Goal: Task Accomplishment & Management: Use online tool/utility

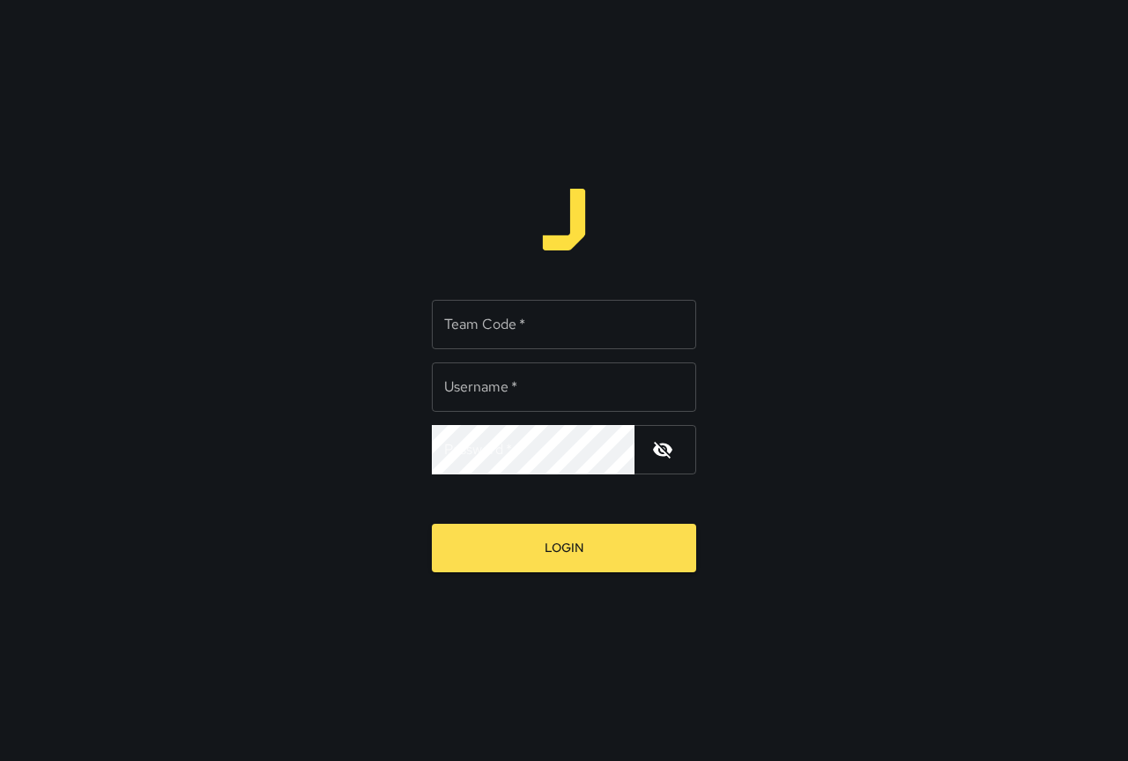
click at [539, 325] on input "Team Code   *" at bounding box center [564, 324] width 264 height 49
type input "****"
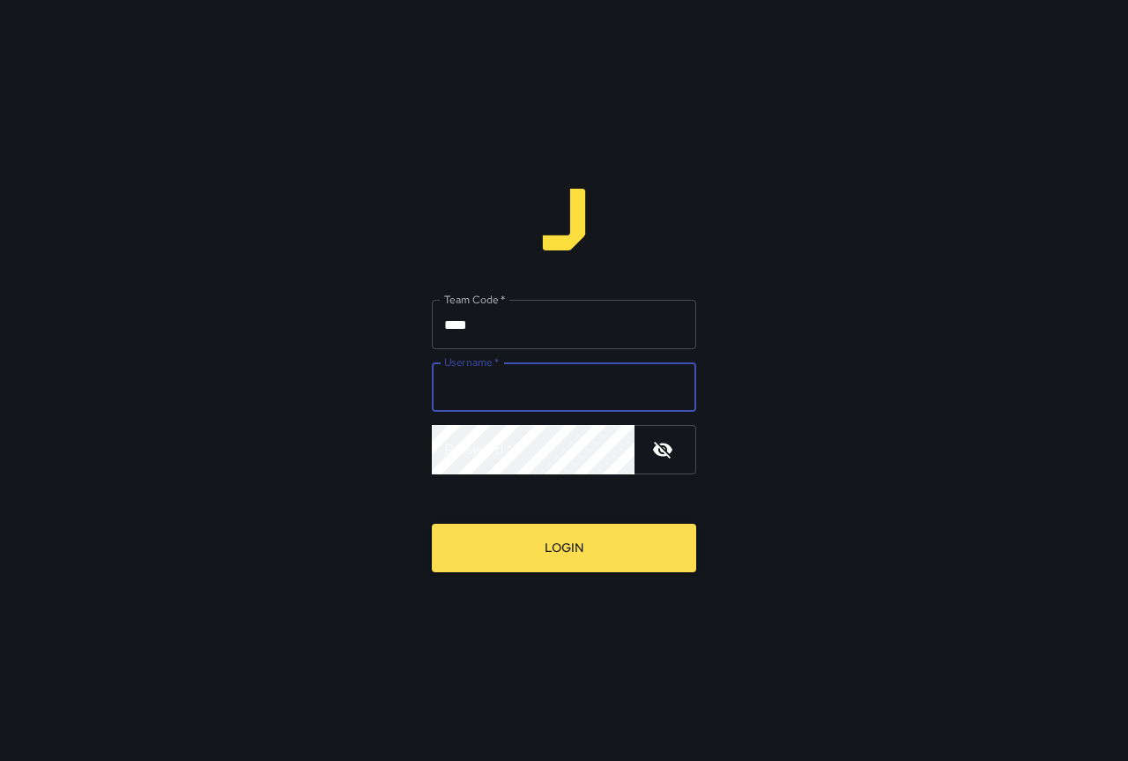
click at [537, 383] on input "Username   *" at bounding box center [564, 386] width 264 height 49
type input "****"
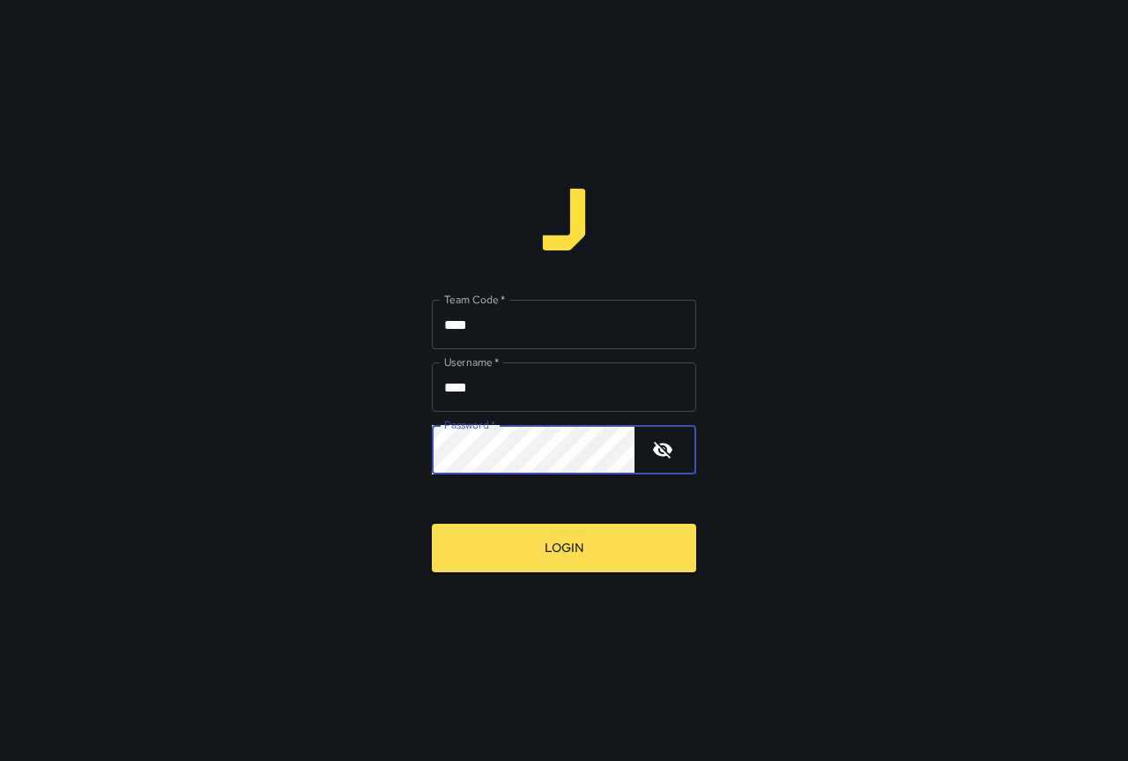
click at [607, 579] on div "Team Code   * **** Team Code   * Username   * **** Username   * Password   * Pa…" at bounding box center [564, 380] width 1128 height 761
click at [610, 554] on button "Login" at bounding box center [564, 548] width 264 height 48
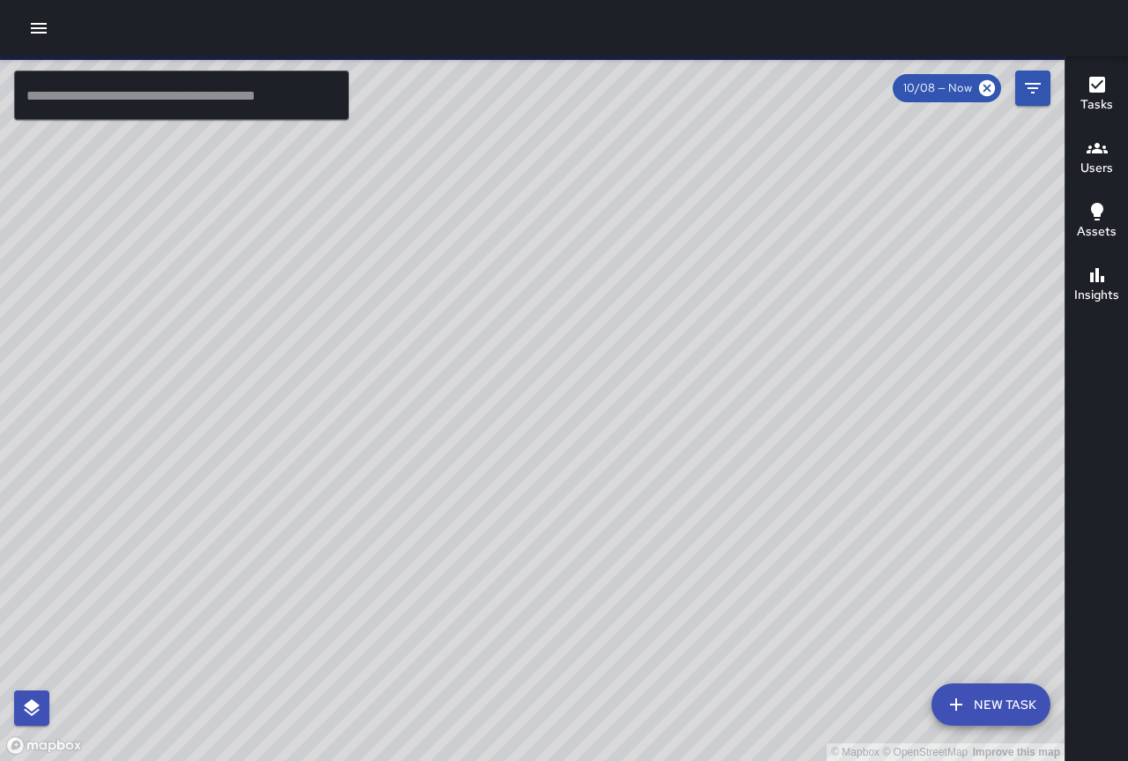
drag, startPoint x: 526, startPoint y: 478, endPoint x: 353, endPoint y: 416, distance: 183.4
click at [353, 416] on div "© Mapbox © OpenStreetMap Improve this map" at bounding box center [532, 408] width 1065 height 704
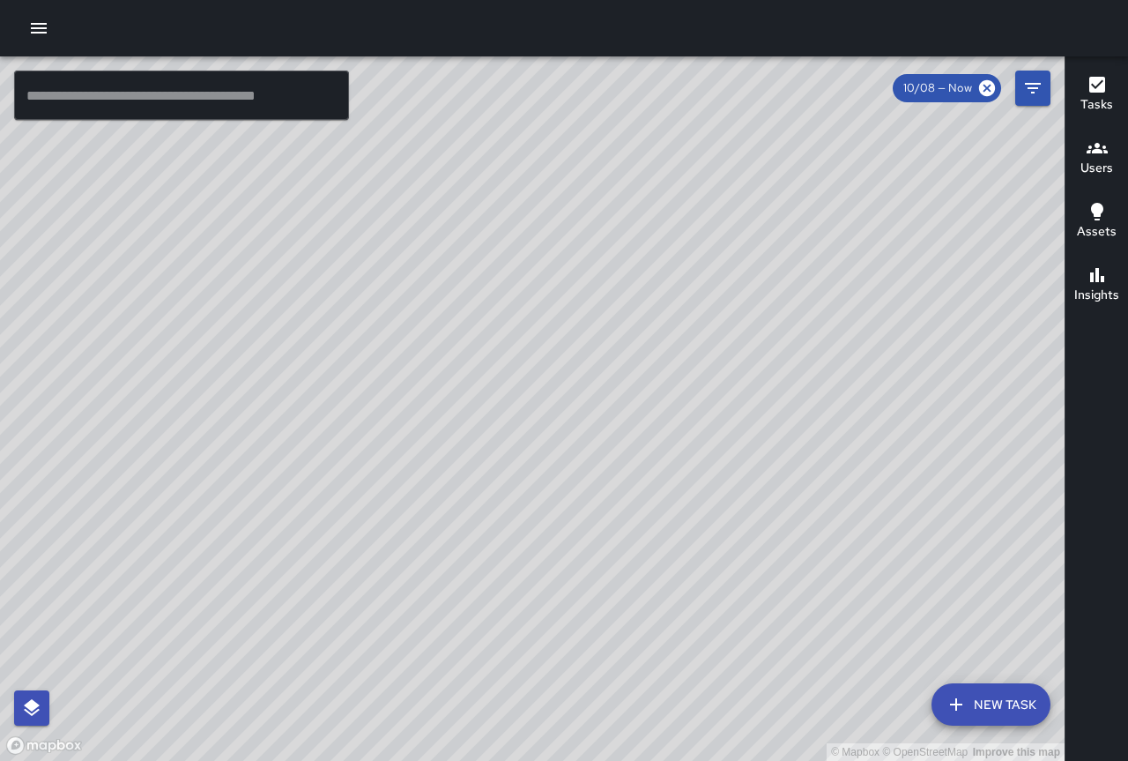
drag, startPoint x: 602, startPoint y: 506, endPoint x: 562, endPoint y: 514, distance: 40.5
click at [562, 514] on div "© Mapbox © OpenStreetMap Improve this map" at bounding box center [532, 408] width 1065 height 704
drag, startPoint x: 796, startPoint y: 527, endPoint x: 697, endPoint y: 477, distance: 110.8
click at [697, 477] on div "© Mapbox © OpenStreetMap Improve this map" at bounding box center [532, 408] width 1065 height 704
drag, startPoint x: 735, startPoint y: 512, endPoint x: 712, endPoint y: 539, distance: 35.0
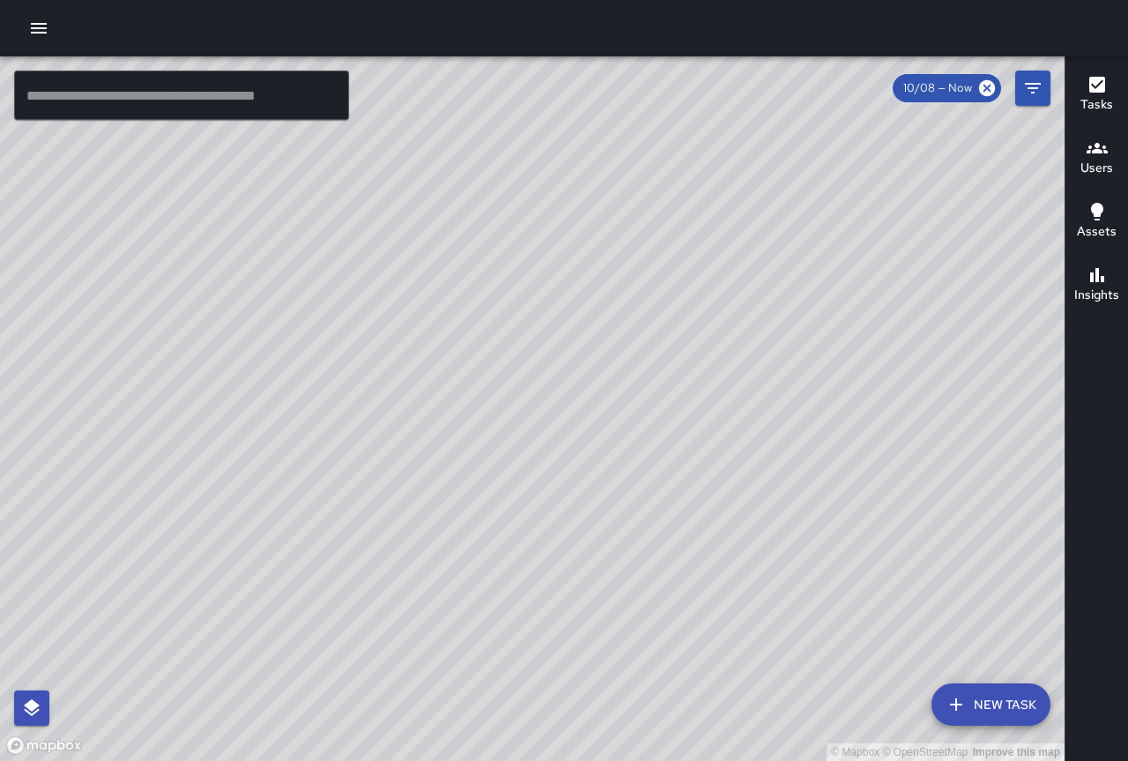
click at [712, 539] on div "© Mapbox © OpenStreetMap Improve this map" at bounding box center [532, 408] width 1065 height 704
drag, startPoint x: 714, startPoint y: 536, endPoint x: 712, endPoint y: 580, distance: 44.1
click at [712, 580] on div "© Mapbox © OpenStreetMap Improve this map" at bounding box center [532, 408] width 1065 height 704
drag, startPoint x: 640, startPoint y: 473, endPoint x: 671, endPoint y: 605, distance: 134.9
click at [671, 605] on div "© Mapbox © OpenStreetMap Improve this map" at bounding box center [532, 408] width 1065 height 704
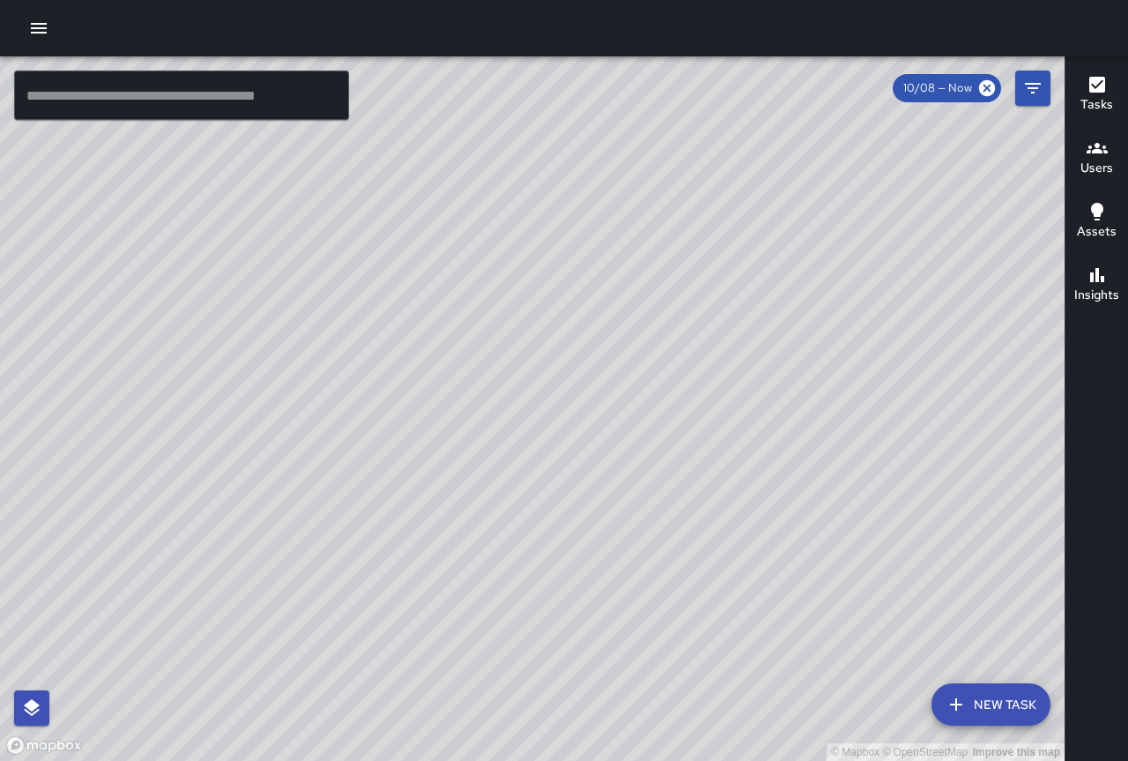
drag, startPoint x: 637, startPoint y: 534, endPoint x: 699, endPoint y: 492, distance: 74.8
click at [699, 492] on div "© Mapbox © OpenStreetMap Improve this map" at bounding box center [532, 408] width 1065 height 704
drag, startPoint x: 611, startPoint y: 507, endPoint x: 558, endPoint y: 215, distance: 296.5
click at [558, 215] on div "© Mapbox © OpenStreetMap Improve this map" at bounding box center [532, 408] width 1065 height 704
drag, startPoint x: 643, startPoint y: 424, endPoint x: 579, endPoint y: 200, distance: 232.9
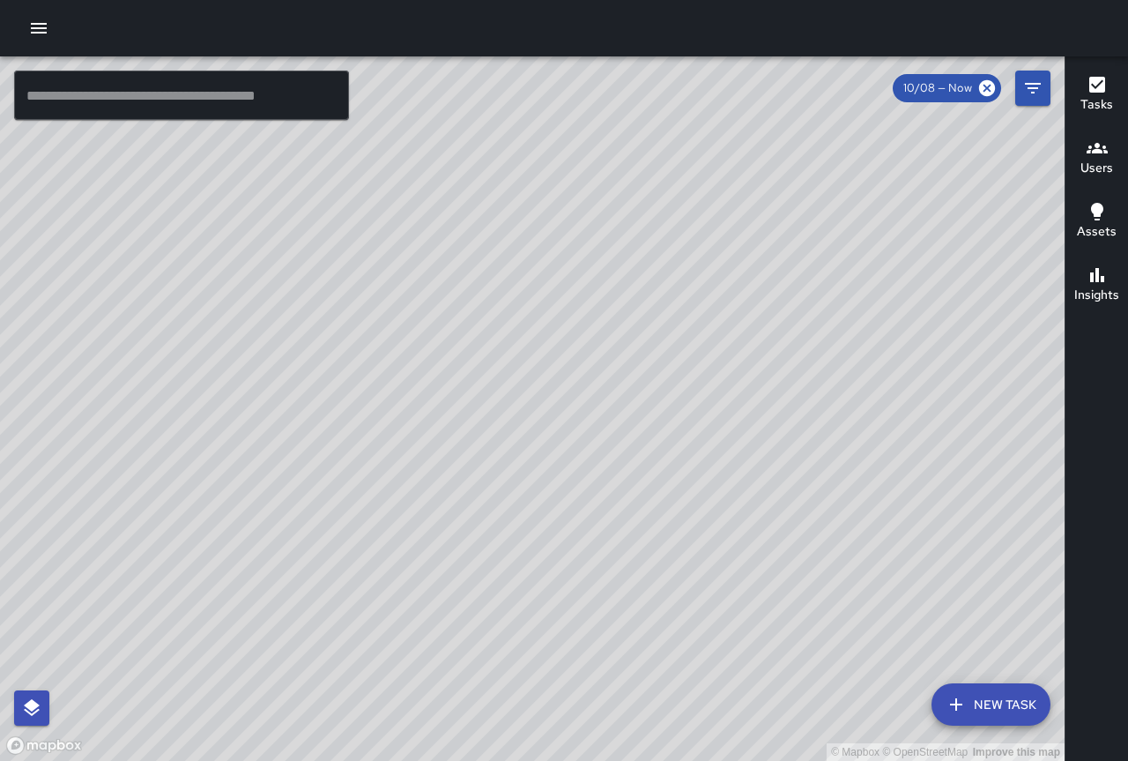
click at [579, 200] on div "© Mapbox © OpenStreetMap Improve this map" at bounding box center [532, 408] width 1065 height 704
drag, startPoint x: 661, startPoint y: 319, endPoint x: 1127, endPoint y: 795, distance: 666.3
click at [1127, 760] on html "© Mapbox © OpenStreetMap Improve this map ​ New Task 10/08 — Now Map Layers Tas…" at bounding box center [564, 380] width 1128 height 761
drag, startPoint x: 905, startPoint y: 549, endPoint x: 1108, endPoint y: 754, distance: 288.0
click at [1125, 760] on html "© Mapbox © OpenStreetMap Improve this map ​ New Task 10/08 — Now Map Layers Tas…" at bounding box center [564, 380] width 1128 height 761
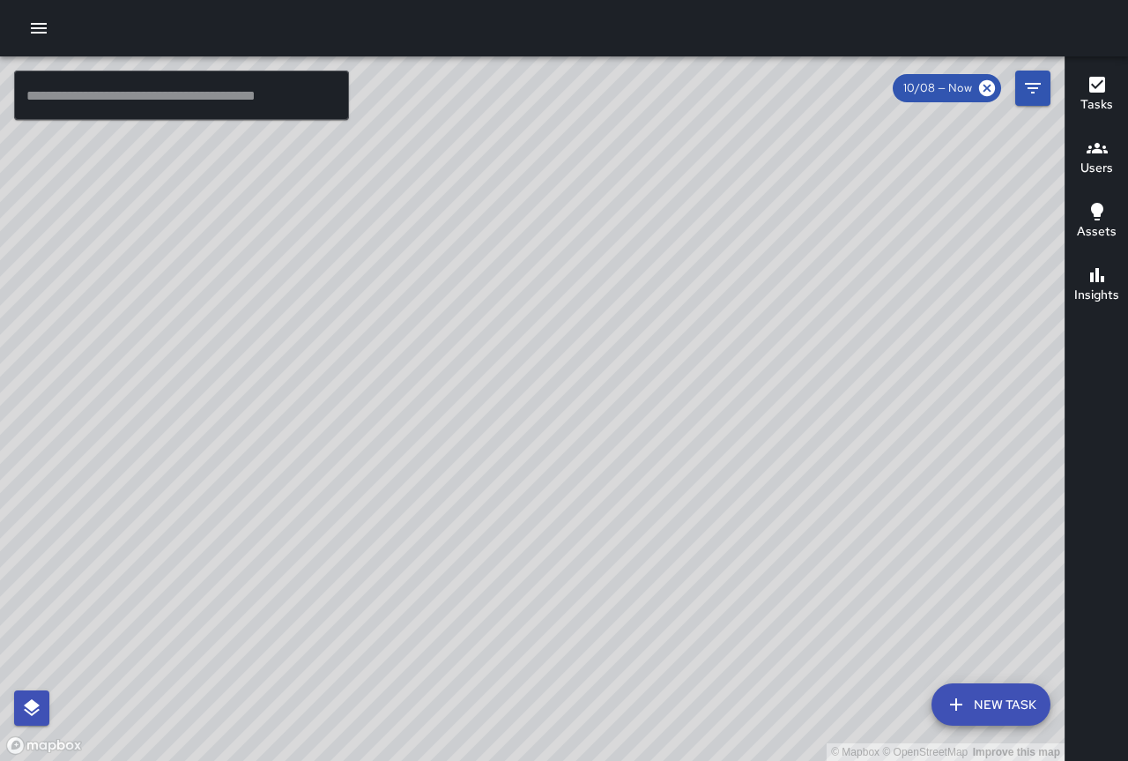
drag, startPoint x: 621, startPoint y: 472, endPoint x: 685, endPoint y: 669, distance: 207.7
click at [686, 674] on div "© Mapbox © OpenStreetMap Improve this map" at bounding box center [532, 408] width 1065 height 704
drag, startPoint x: 602, startPoint y: 521, endPoint x: 888, endPoint y: 548, distance: 286.9
click at [888, 548] on div "© Mapbox © OpenStreetMap Improve this map" at bounding box center [532, 408] width 1065 height 704
drag, startPoint x: 772, startPoint y: 603, endPoint x: 933, endPoint y: 138, distance: 491.4
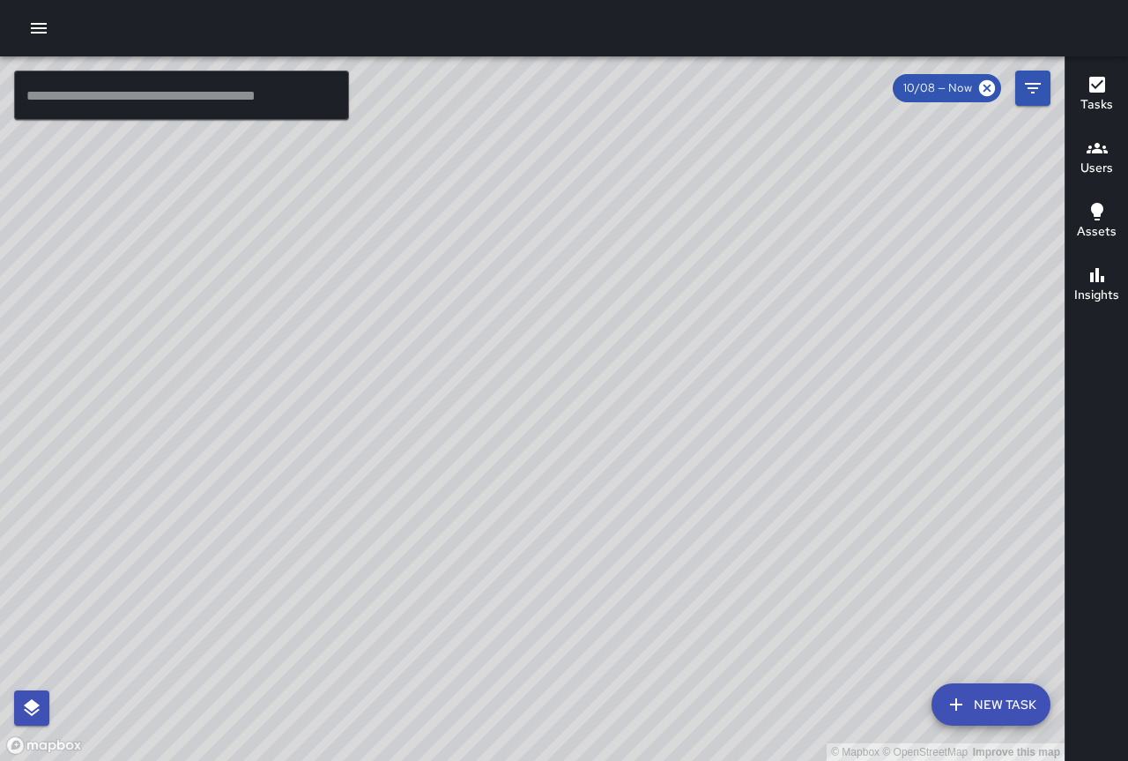
click at [933, 138] on div "© Mapbox © OpenStreetMap Improve this map" at bounding box center [532, 408] width 1065 height 704
drag, startPoint x: 903, startPoint y: 189, endPoint x: 787, endPoint y: 507, distance: 338.5
click at [788, 507] on div "© Mapbox © OpenStreetMap Improve this map" at bounding box center [532, 408] width 1065 height 704
drag, startPoint x: 743, startPoint y: 413, endPoint x: 741, endPoint y: 549, distance: 136.6
click at [744, 557] on div "© Mapbox © OpenStreetMap Improve this map" at bounding box center [532, 408] width 1065 height 704
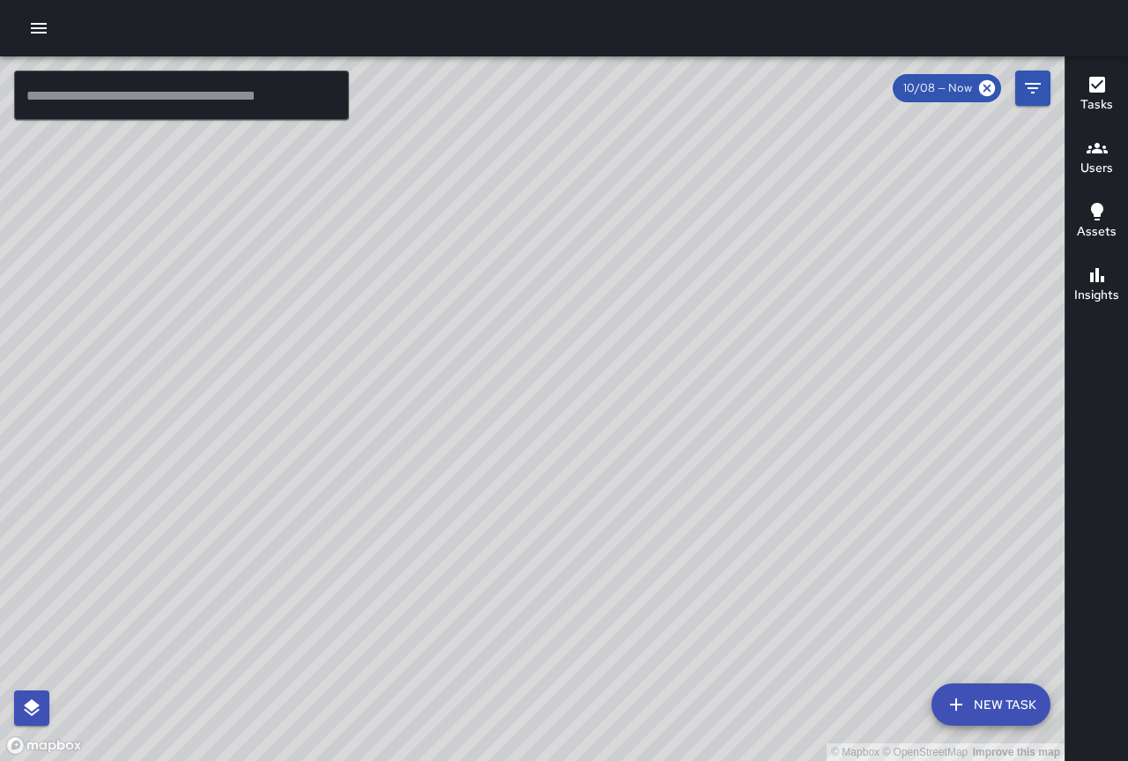
drag, startPoint x: 740, startPoint y: 382, endPoint x: 242, endPoint y: 233, distance: 519.8
click at [242, 233] on div "© Mapbox © OpenStreetMap Improve this map" at bounding box center [532, 408] width 1065 height 704
drag, startPoint x: 842, startPoint y: 489, endPoint x: 291, endPoint y: -107, distance: 811.5
click at [291, 0] on html "© Mapbox © OpenStreetMap Improve this map ​ New Task 10/08 — Now Map Layers Tas…" at bounding box center [564, 380] width 1128 height 761
drag, startPoint x: 753, startPoint y: 404, endPoint x: 376, endPoint y: -42, distance: 583.6
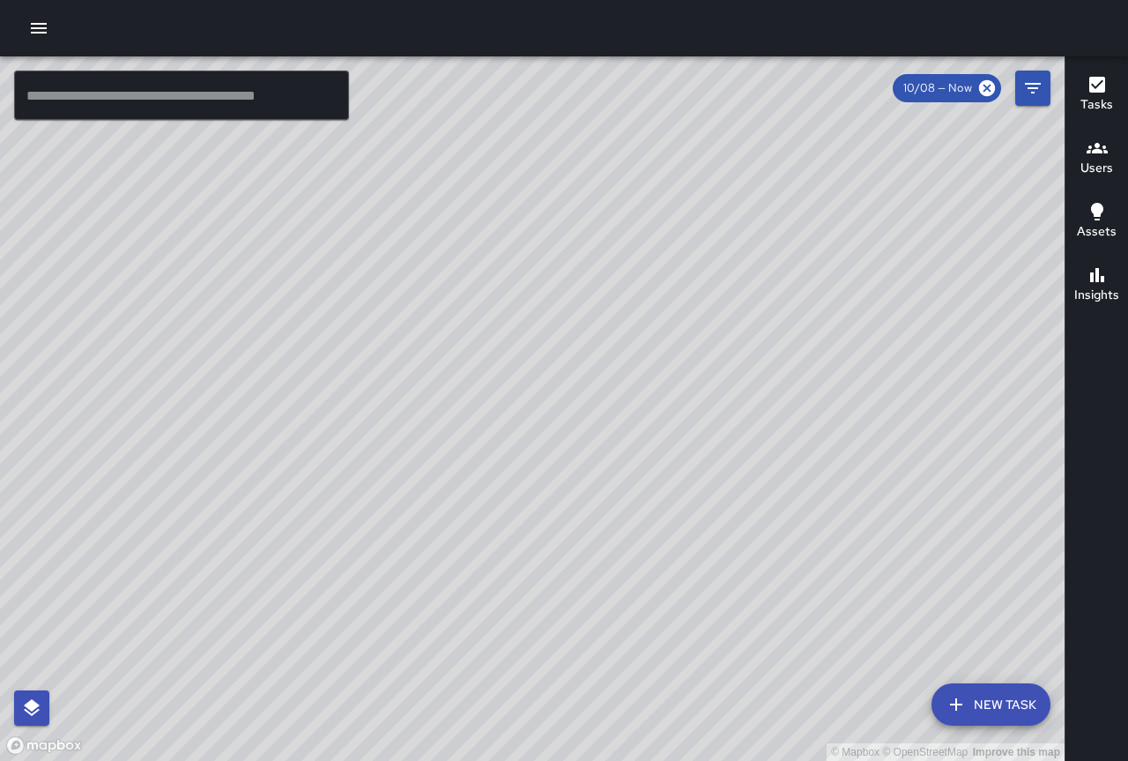
click at [376, 0] on html "© Mapbox © OpenStreetMap Improve this map ​ New Task 10/08 — Now Map Layers Tas…" at bounding box center [564, 380] width 1128 height 761
drag, startPoint x: 770, startPoint y: 358, endPoint x: 737, endPoint y: 256, distance: 107.6
click at [737, 256] on div "© Mapbox © OpenStreetMap Improve this map" at bounding box center [532, 408] width 1065 height 704
drag, startPoint x: 495, startPoint y: 478, endPoint x: 538, endPoint y: 563, distance: 95.4
click at [538, 563] on div "© Mapbox © OpenStreetMap Improve this map" at bounding box center [532, 408] width 1065 height 704
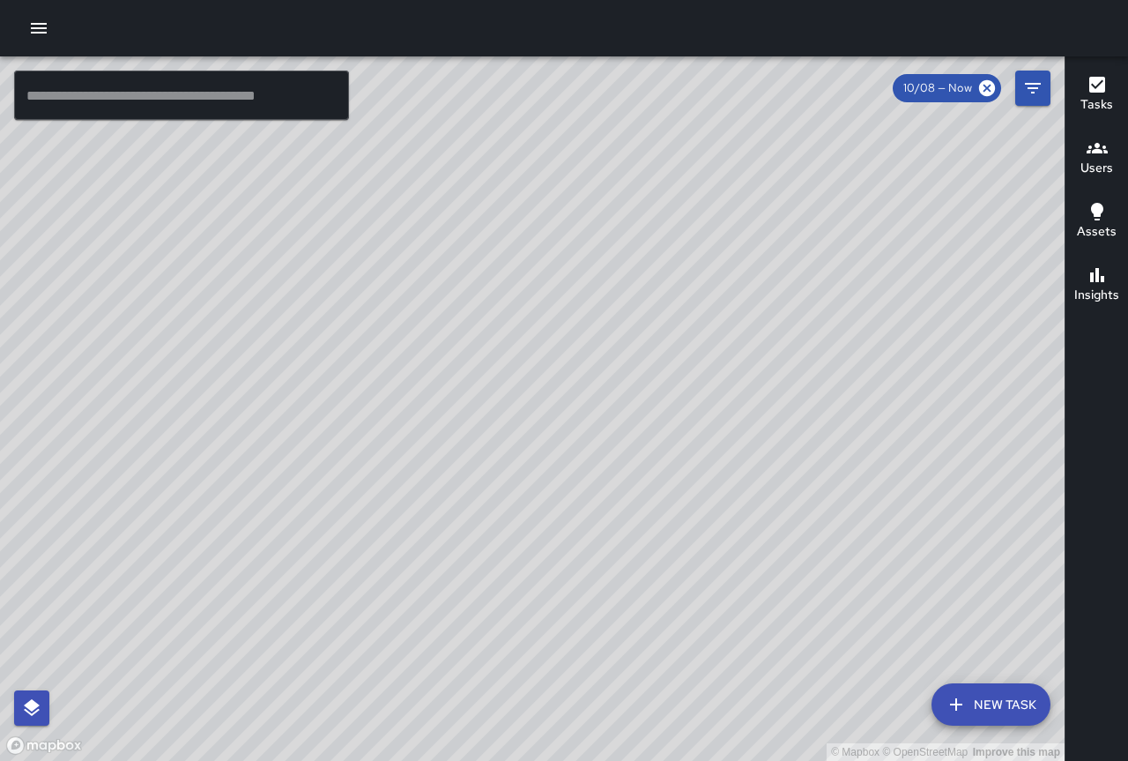
drag, startPoint x: 480, startPoint y: 517, endPoint x: 576, endPoint y: 547, distance: 101.5
click at [576, 548] on div "© Mapbox © OpenStreetMap Improve this map" at bounding box center [532, 408] width 1065 height 704
drag, startPoint x: 578, startPoint y: 546, endPoint x: 673, endPoint y: 510, distance: 101.5
click at [673, 510] on div "© Mapbox © OpenStreetMap Improve this map" at bounding box center [532, 408] width 1065 height 704
drag, startPoint x: 602, startPoint y: 500, endPoint x: 639, endPoint y: 450, distance: 62.4
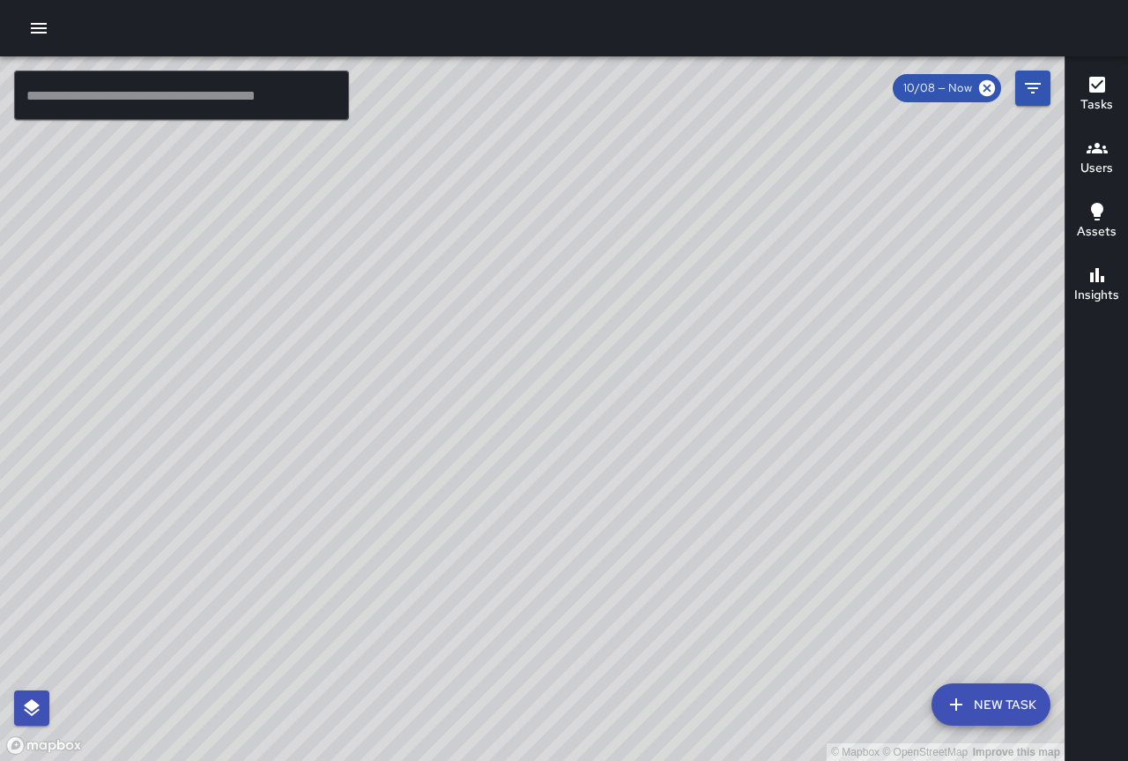
click at [639, 450] on div "© Mapbox © OpenStreetMap Improve this map" at bounding box center [532, 408] width 1065 height 704
drag, startPoint x: 939, startPoint y: 542, endPoint x: 836, endPoint y: 529, distance: 104.0
click at [836, 529] on div "© Mapbox © OpenStreetMap Improve this map" at bounding box center [532, 408] width 1065 height 704
drag, startPoint x: 835, startPoint y: 539, endPoint x: 698, endPoint y: 467, distance: 154.6
click at [698, 467] on div "© Mapbox © OpenStreetMap Improve this map" at bounding box center [532, 408] width 1065 height 704
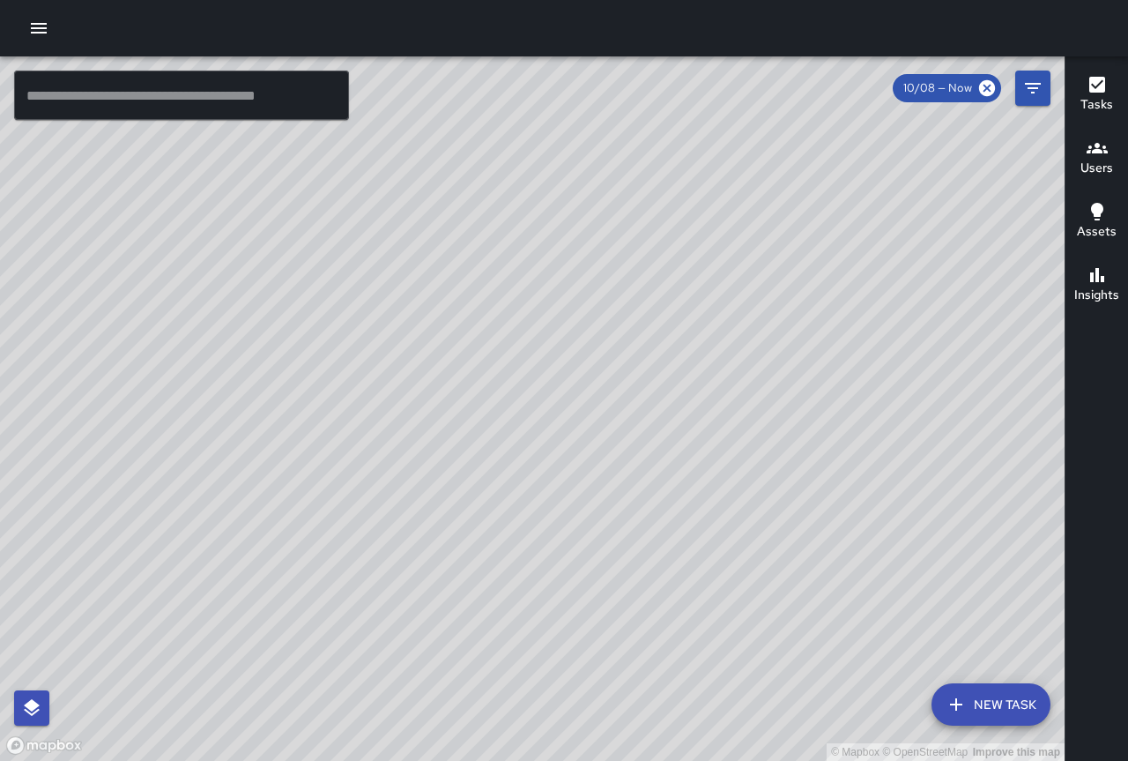
drag, startPoint x: 740, startPoint y: 451, endPoint x: 862, endPoint y: 56, distance: 414.3
click at [862, 56] on div "© Mapbox © OpenStreetMap Improve this map ​ New Task 10/08 — Now Map Layers Tas…" at bounding box center [564, 380] width 1128 height 761
drag, startPoint x: 827, startPoint y: 266, endPoint x: 766, endPoint y: 464, distance: 206.6
click at [767, 464] on div "© Mapbox © OpenStreetMap Improve this map" at bounding box center [532, 408] width 1065 height 704
drag, startPoint x: 804, startPoint y: 457, endPoint x: 652, endPoint y: 477, distance: 153.0
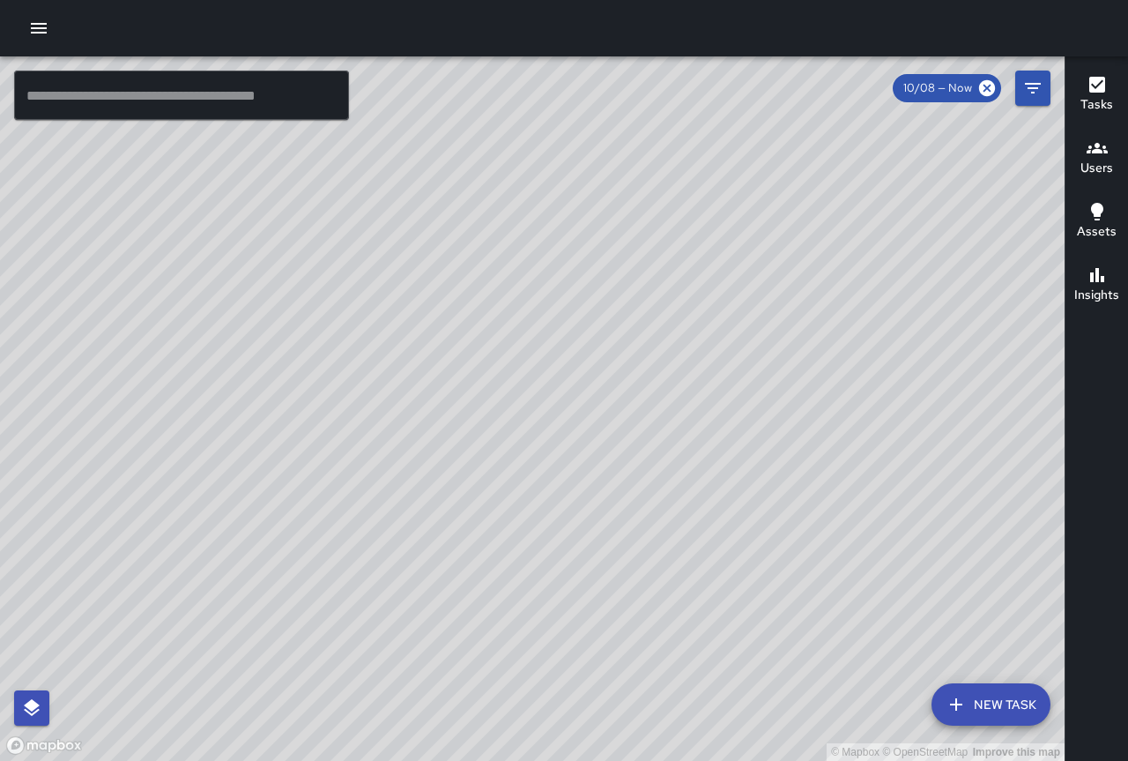
click at [652, 477] on div "© Mapbox © OpenStreetMap Improve this map" at bounding box center [532, 408] width 1065 height 704
drag, startPoint x: 687, startPoint y: 457, endPoint x: 754, endPoint y: 554, distance: 118.6
click at [754, 554] on div "© Mapbox © OpenStreetMap Improve this map" at bounding box center [532, 408] width 1065 height 704
drag
click at [775, 451] on div "© Mapbox © OpenStreetMap Improve this map" at bounding box center [532, 408] width 1065 height 704
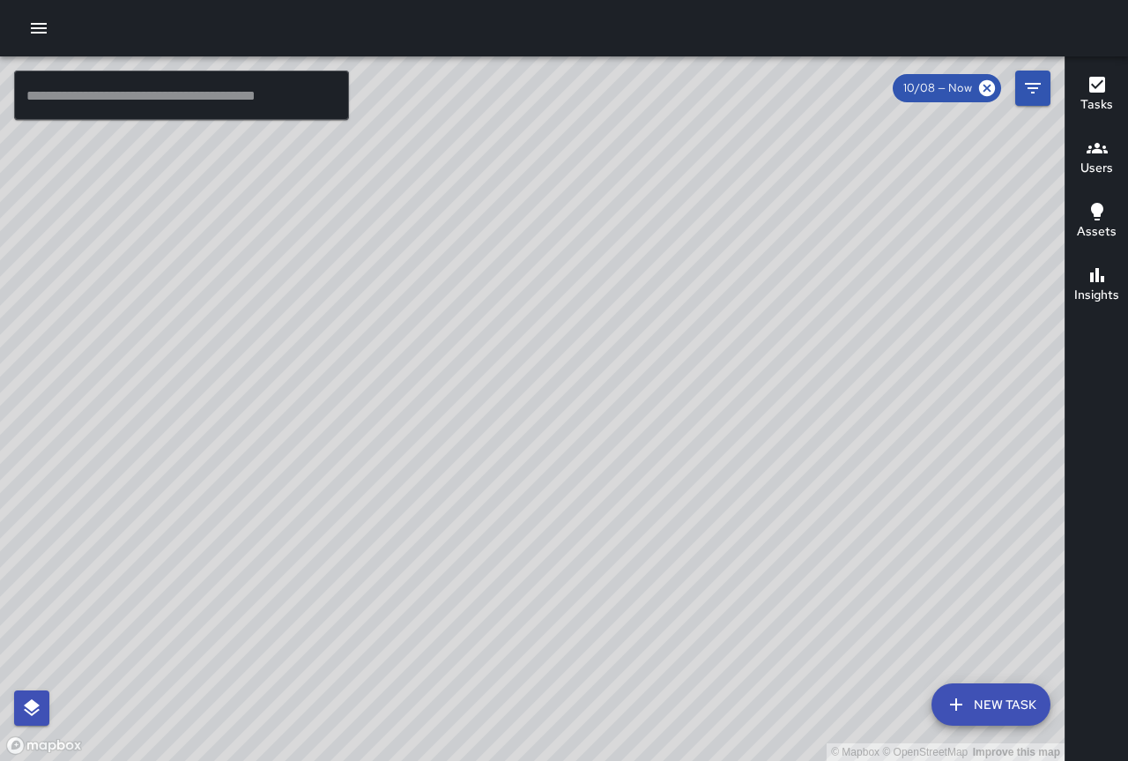
click at [743, 457] on div "© Mapbox © OpenStreetMap Improve this map" at bounding box center [532, 408] width 1065 height 704
click at [874, 330] on div "© Mapbox © OpenStreetMap Improve this map" at bounding box center [532, 408] width 1065 height 704
click at [897, 386] on div "© Mapbox © OpenStreetMap Improve this map" at bounding box center [532, 408] width 1065 height 704
drag, startPoint x: 810, startPoint y: 559, endPoint x: 799, endPoint y: 606, distance: 48.1
click at [799, 606] on div "© Mapbox © OpenStreetMap Improve this map" at bounding box center [532, 408] width 1065 height 704
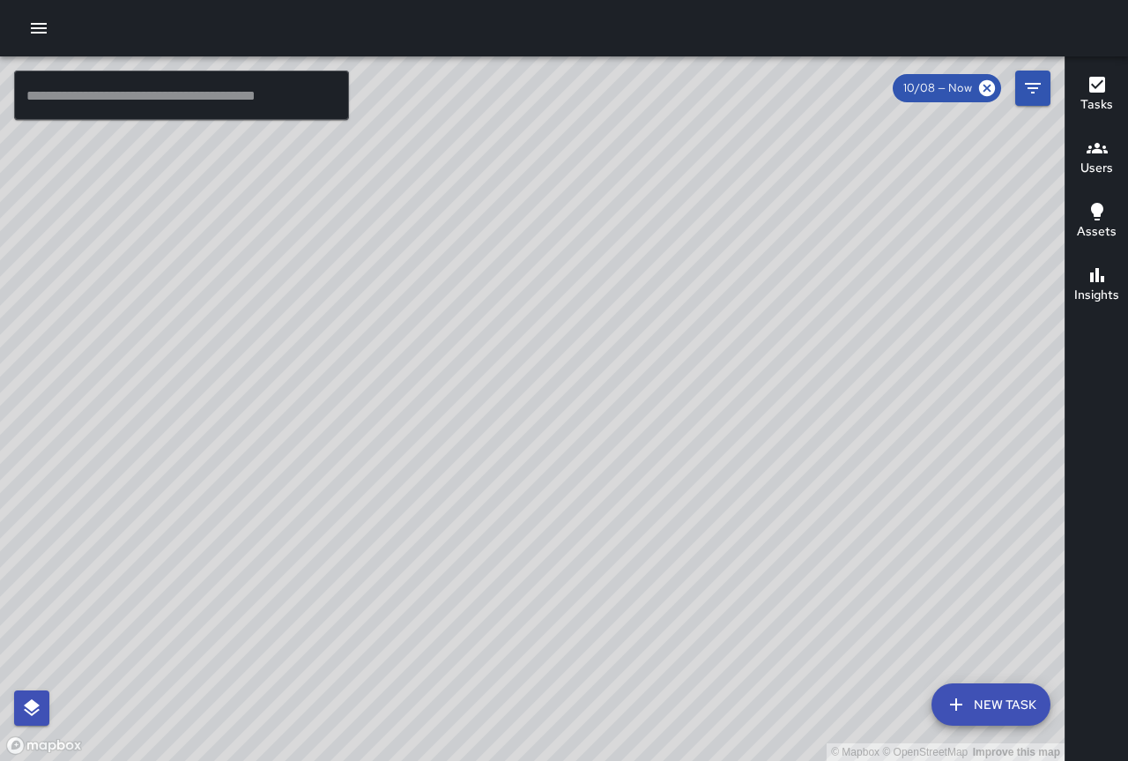
drag, startPoint x: 829, startPoint y: 509, endPoint x: 827, endPoint y: 589, distance: 80.2
click at [827, 589] on div "© Mapbox © OpenStreetMap Improve this map" at bounding box center [532, 408] width 1065 height 704
drag, startPoint x: 807, startPoint y: 418, endPoint x: 861, endPoint y: 428, distance: 54.8
click at [861, 428] on div "© Mapbox © OpenStreetMap Improve this map" at bounding box center [532, 408] width 1065 height 704
drag, startPoint x: 753, startPoint y: 446, endPoint x: 966, endPoint y: 577, distance: 250.5
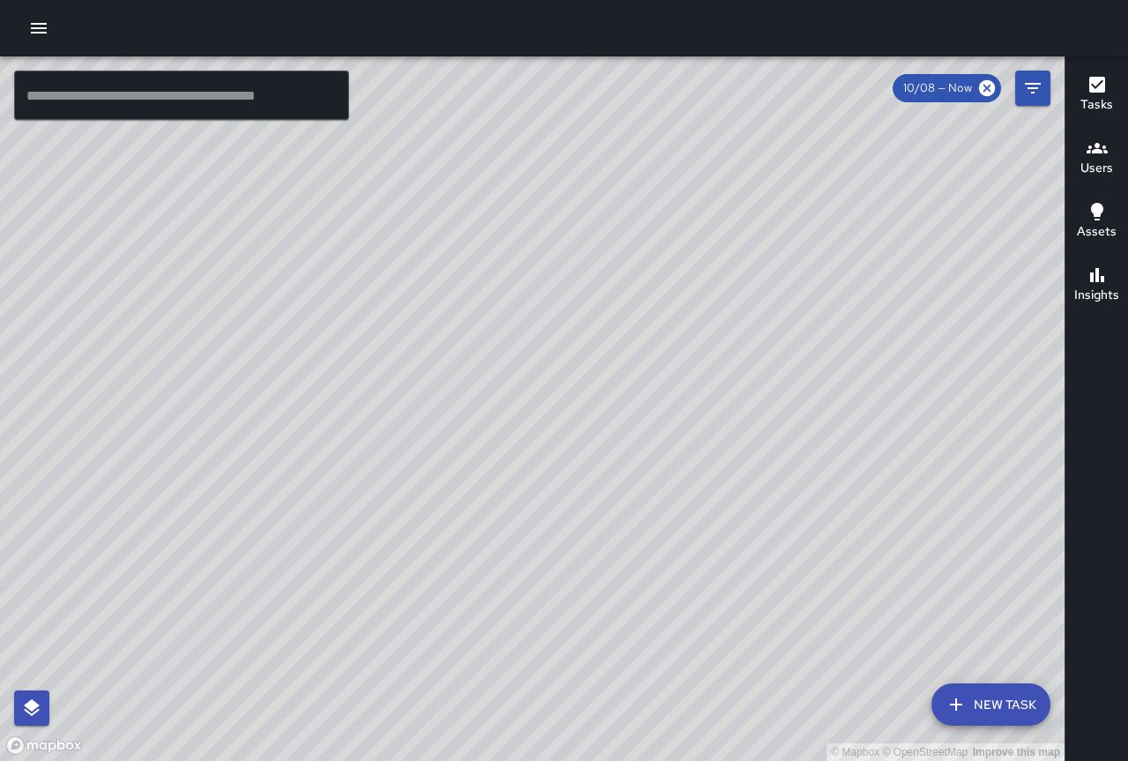
click at [966, 577] on div "© Mapbox © OpenStreetMap Improve this map" at bounding box center [532, 408] width 1065 height 704
drag, startPoint x: 752, startPoint y: 462, endPoint x: 786, endPoint y: 628, distance: 169.2
click at [784, 633] on div "© Mapbox © OpenStreetMap Improve this map" at bounding box center [532, 408] width 1065 height 704
drag, startPoint x: 758, startPoint y: 580, endPoint x: 910, endPoint y: 636, distance: 161.8
click at [964, 669] on div "© Mapbox © OpenStreetMap Improve this map" at bounding box center [532, 408] width 1065 height 704
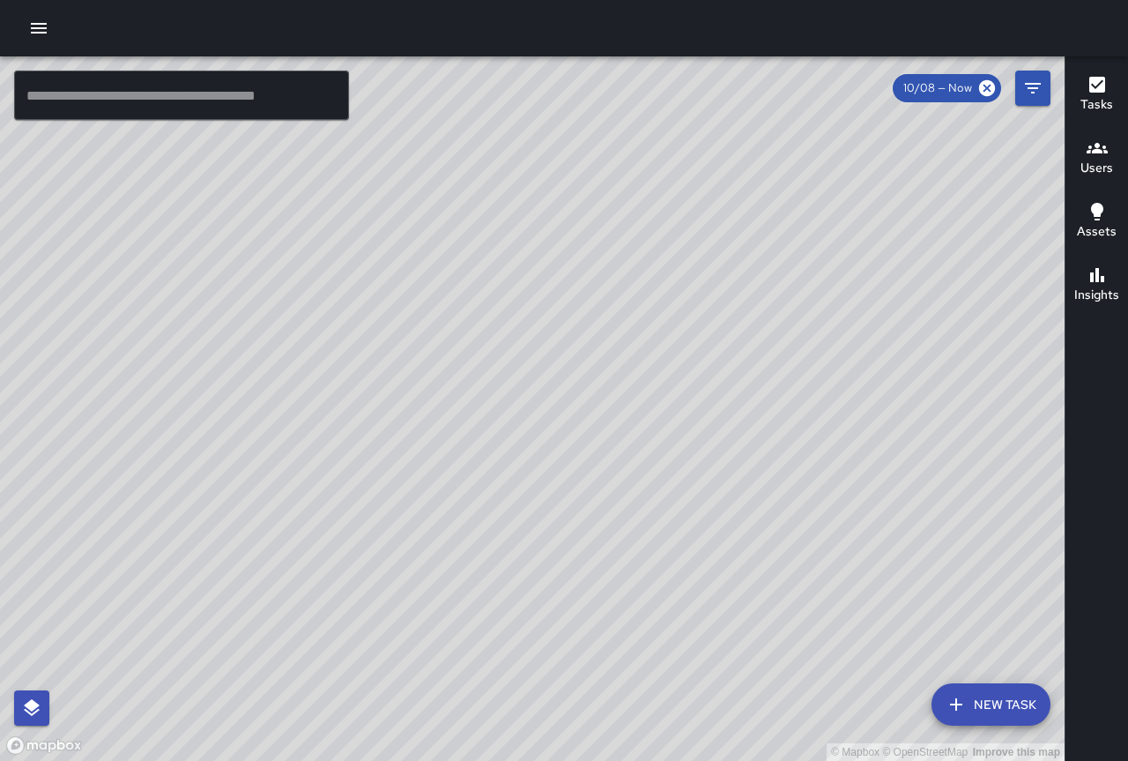
drag, startPoint x: 756, startPoint y: 420, endPoint x: 749, endPoint y: 574, distance: 153.5
click at [749, 574] on div "© Mapbox © OpenStreetMap Improve this map" at bounding box center [532, 408] width 1065 height 704
drag, startPoint x: 762, startPoint y: 501, endPoint x: 775, endPoint y: 543, distance: 44.3
click at [775, 543] on div "© Mapbox © OpenStreetMap Improve this map" at bounding box center [532, 408] width 1065 height 704
drag, startPoint x: 772, startPoint y: 354, endPoint x: 755, endPoint y: 440, distance: 87.3
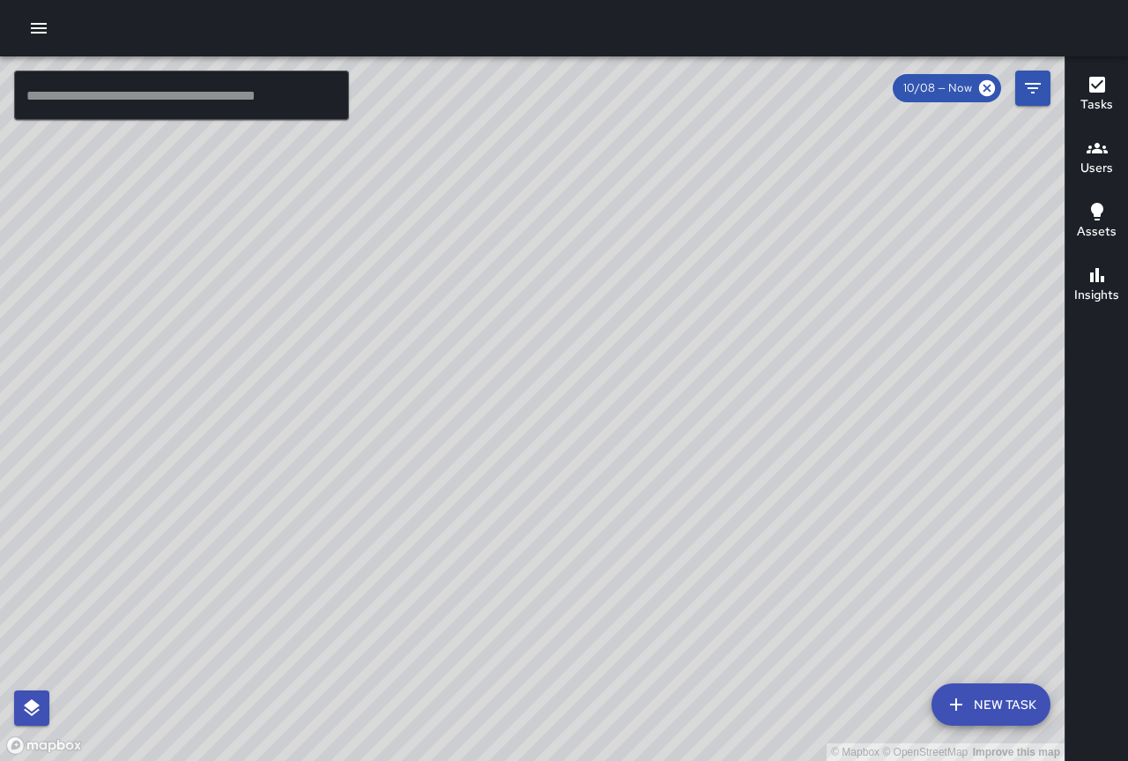
click at [755, 440] on div "© Mapbox © OpenStreetMap Improve this map" at bounding box center [532, 408] width 1065 height 704
drag, startPoint x: 733, startPoint y: 447, endPoint x: 658, endPoint y: 536, distance: 116.4
click at [658, 536] on div "© Mapbox © OpenStreetMap Improve this map" at bounding box center [532, 408] width 1065 height 704
drag, startPoint x: 578, startPoint y: 476, endPoint x: 778, endPoint y: 553, distance: 214.3
click at [778, 553] on div "© Mapbox © OpenStreetMap Improve this map" at bounding box center [532, 408] width 1065 height 704
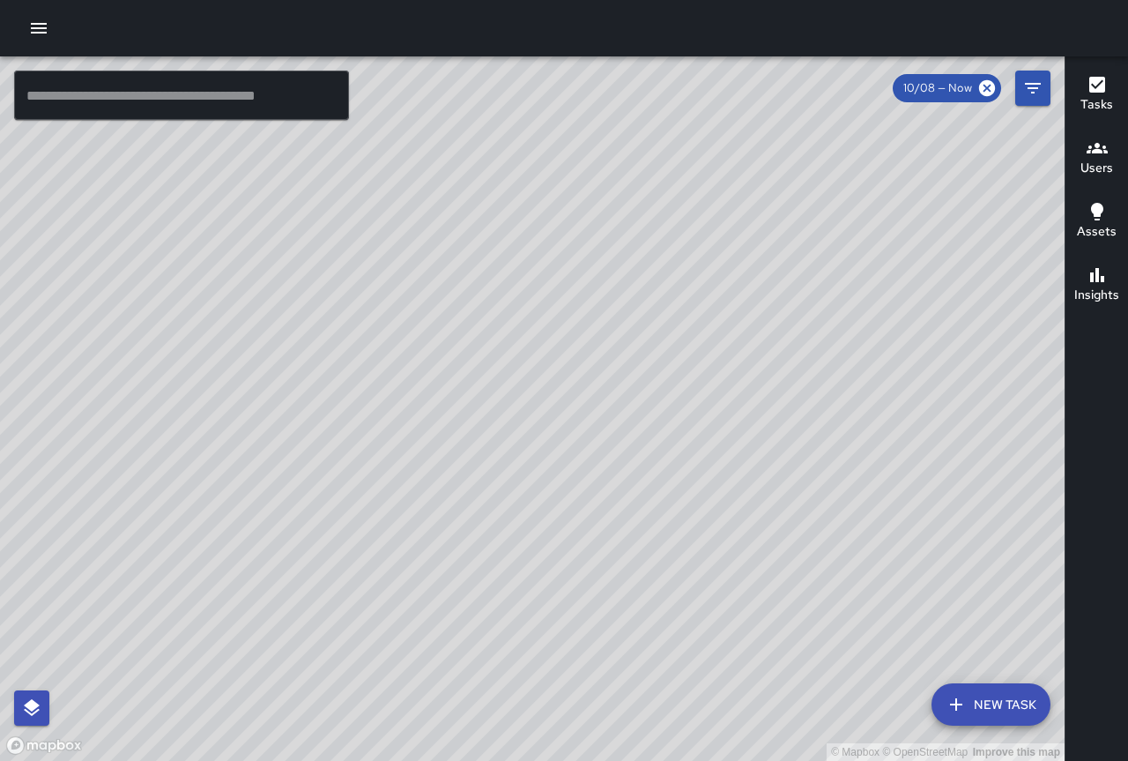
drag, startPoint x: 676, startPoint y: 407, endPoint x: 960, endPoint y: 480, distance: 292.9
click at [960, 480] on div "© Mapbox © OpenStreetMap Improve this map" at bounding box center [532, 408] width 1065 height 704
drag, startPoint x: 732, startPoint y: 465, endPoint x: 1027, endPoint y: 494, distance: 296.7
click at [1042, 494] on div "© Mapbox © OpenStreetMap Improve this map" at bounding box center [532, 408] width 1065 height 704
drag, startPoint x: 953, startPoint y: 550, endPoint x: 1011, endPoint y: 354, distance: 204.1
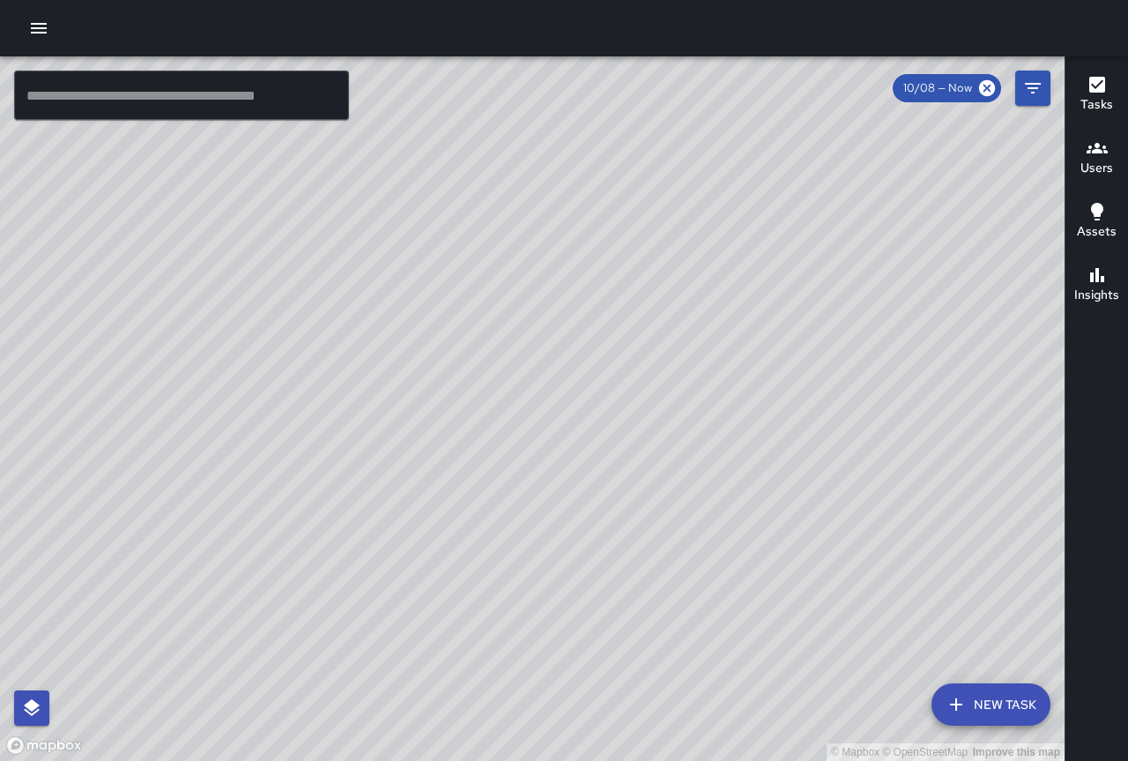
click at [1011, 354] on div "© Mapbox © OpenStreetMap Improve this map" at bounding box center [532, 408] width 1065 height 704
drag, startPoint x: 985, startPoint y: 502, endPoint x: 905, endPoint y: 400, distance: 129.3
click at [905, 400] on div "© Mapbox © OpenStreetMap Improve this map" at bounding box center [532, 408] width 1065 height 704
drag, startPoint x: 993, startPoint y: 487, endPoint x: 567, endPoint y: 635, distance: 450.8
click at [495, 658] on div "© Mapbox © OpenStreetMap Improve this map" at bounding box center [532, 408] width 1065 height 704
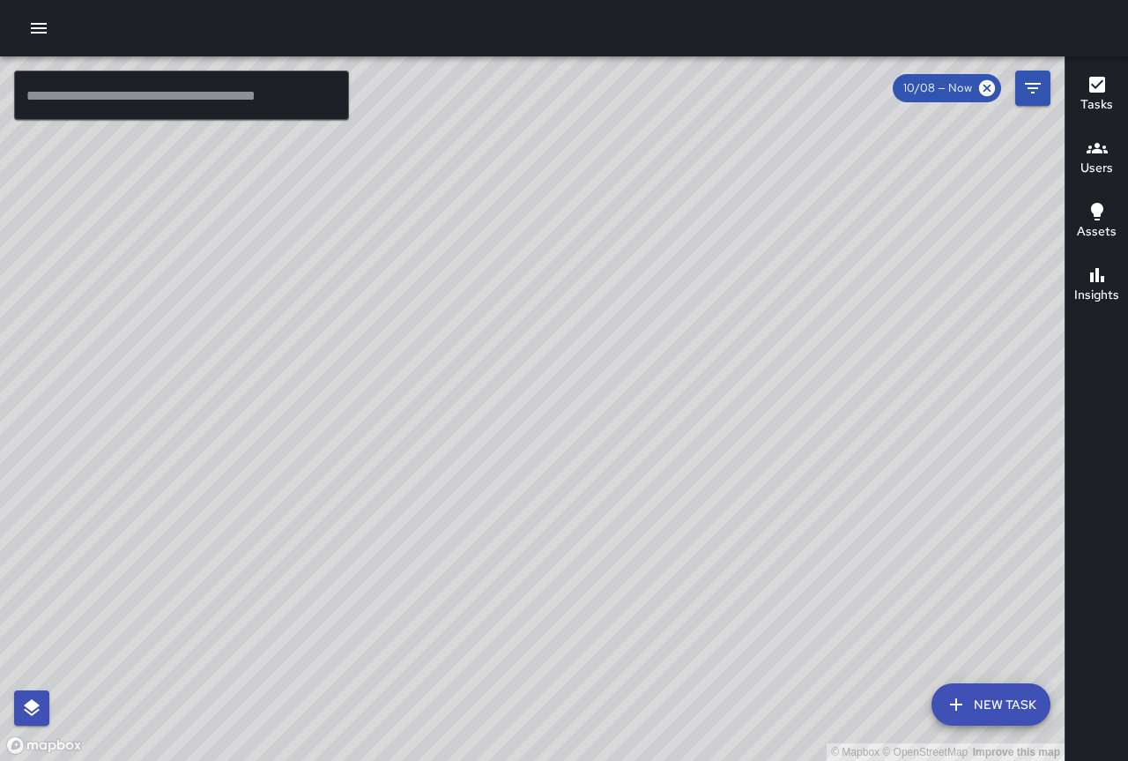
drag, startPoint x: 695, startPoint y: 400, endPoint x: 725, endPoint y: 558, distance: 160.8
click at [725, 558] on div "© Mapbox © OpenStreetMap Improve this map" at bounding box center [532, 408] width 1065 height 704
click at [715, 557] on div "© Mapbox © OpenStreetMap Improve this map" at bounding box center [532, 408] width 1065 height 704
drag, startPoint x: 505, startPoint y: 292, endPoint x: 590, endPoint y: 512, distance: 236.0
click at [589, 511] on div "© Mapbox © OpenStreetMap Improve this map" at bounding box center [532, 408] width 1065 height 704
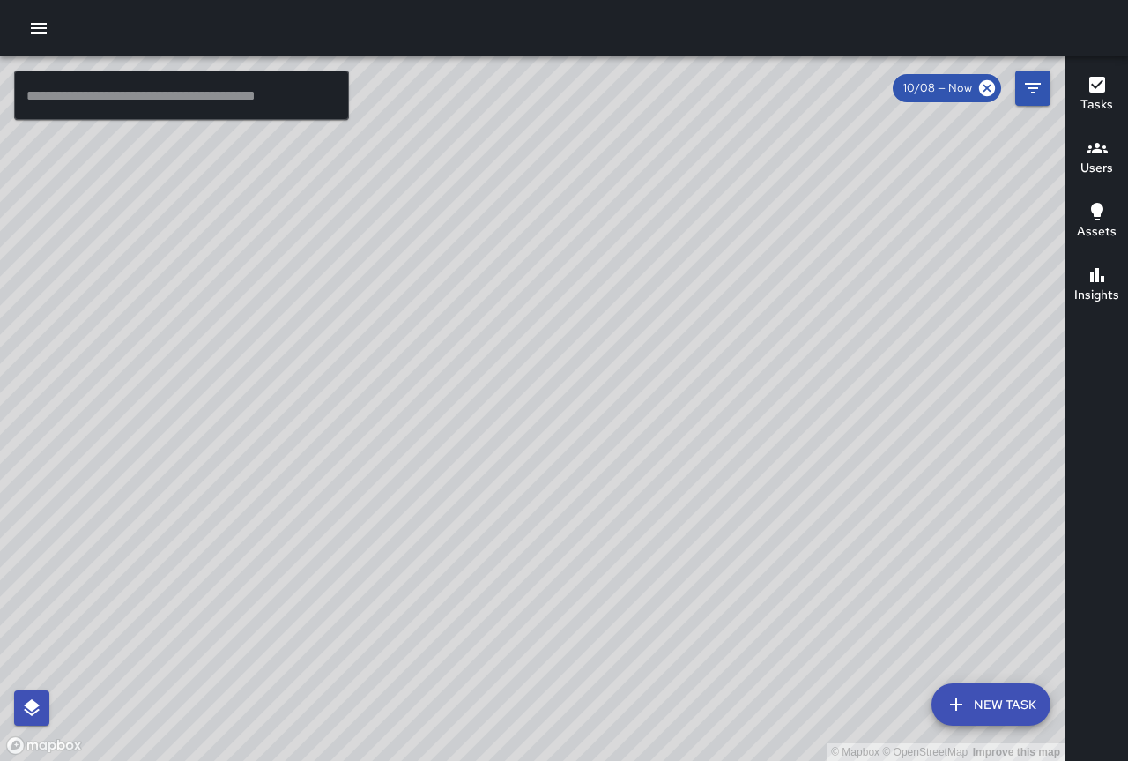
drag, startPoint x: 680, startPoint y: 331, endPoint x: 757, endPoint y: 491, distance: 177.8
click at [757, 491] on div "© Mapbox © OpenStreetMap Improve this map" at bounding box center [532, 408] width 1065 height 704
drag, startPoint x: 758, startPoint y: 492, endPoint x: 755, endPoint y: 509, distance: 17.8
click at [755, 509] on div "© Mapbox © OpenStreetMap Improve this map" at bounding box center [532, 408] width 1065 height 704
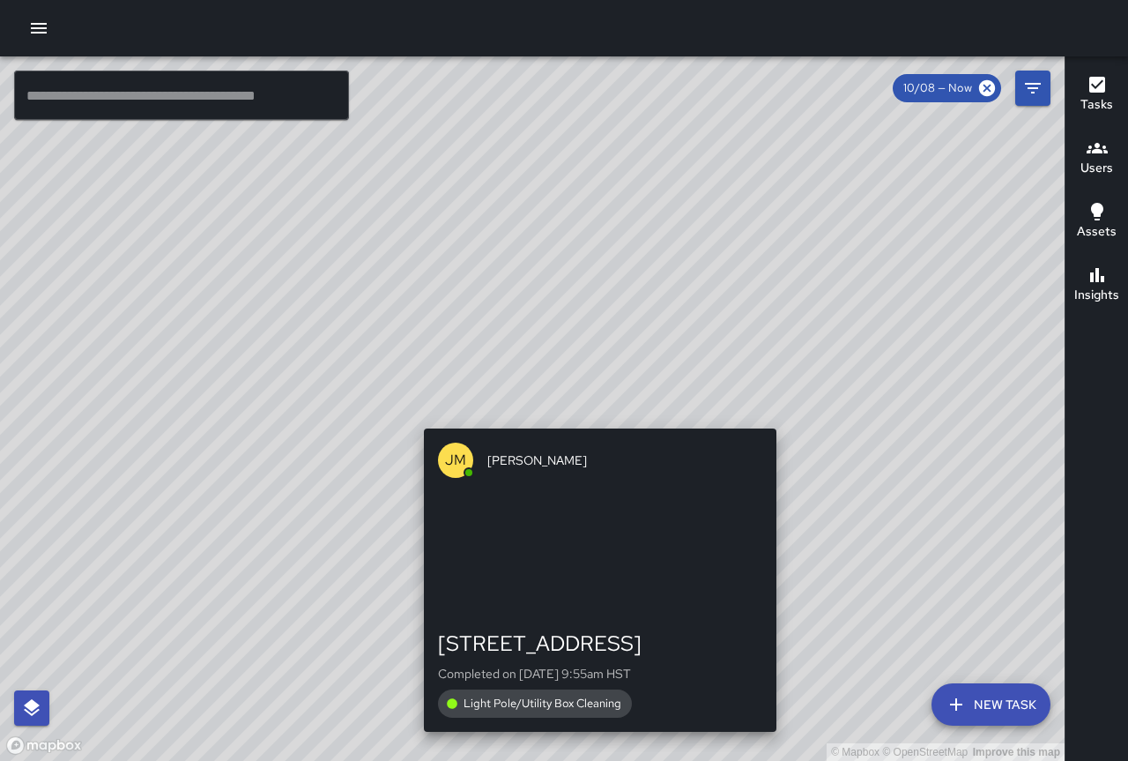
drag, startPoint x: 676, startPoint y: 563, endPoint x: 774, endPoint y: 745, distance: 206.3
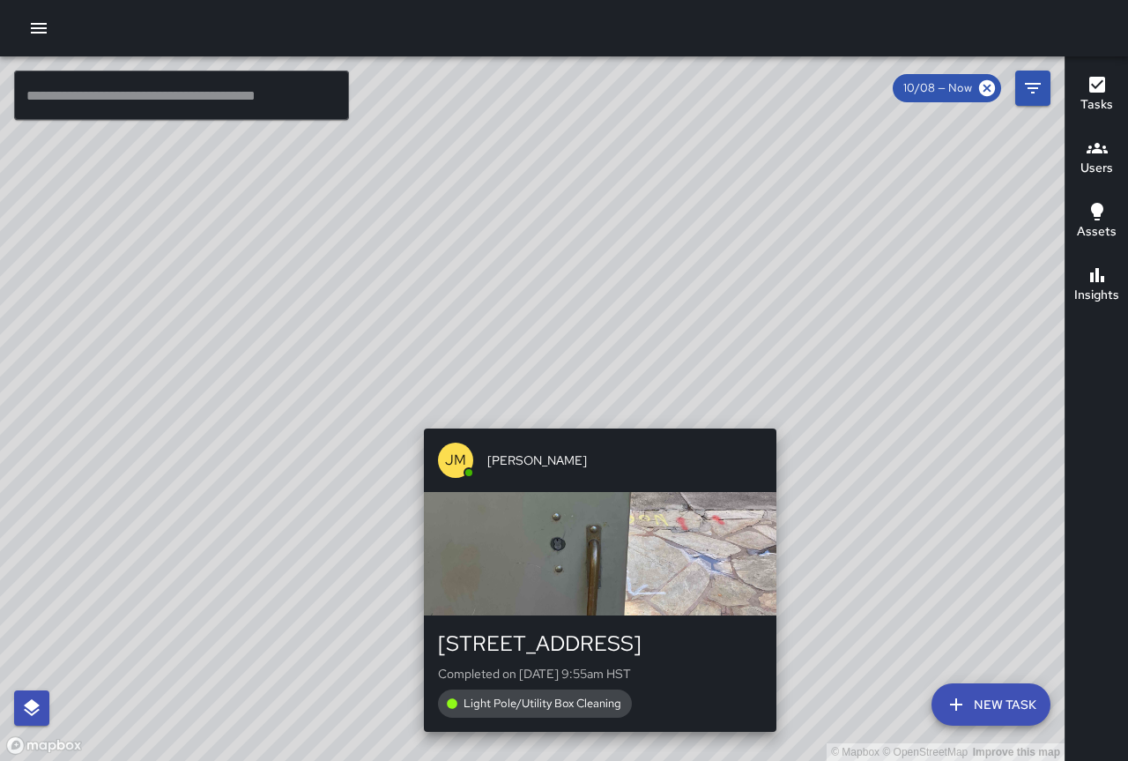
click at [777, 747] on div "© Mapbox © OpenStreetMap Improve this map [PERSON_NAME] [PERSON_NAME] [STREET_A…" at bounding box center [532, 408] width 1065 height 704
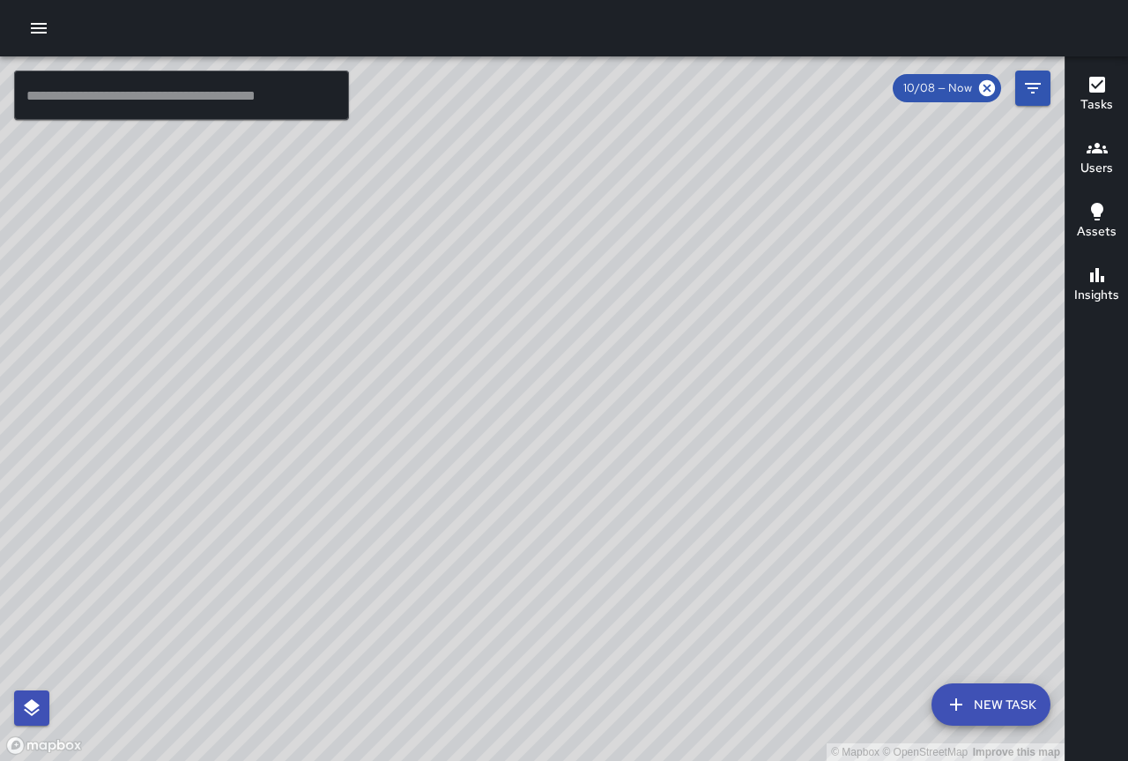
drag, startPoint x: 251, startPoint y: 597, endPoint x: 379, endPoint y: 748, distance: 198.3
click at [379, 748] on div "© Mapbox © OpenStreetMap Improve this map" at bounding box center [532, 408] width 1065 height 704
drag, startPoint x: 355, startPoint y: 494, endPoint x: 203, endPoint y: 165, distance: 363.2
click at [203, 165] on div "© Mapbox © OpenStreetMap Improve this map" at bounding box center [532, 408] width 1065 height 704
drag, startPoint x: 331, startPoint y: 203, endPoint x: 179, endPoint y: 0, distance: 253.7
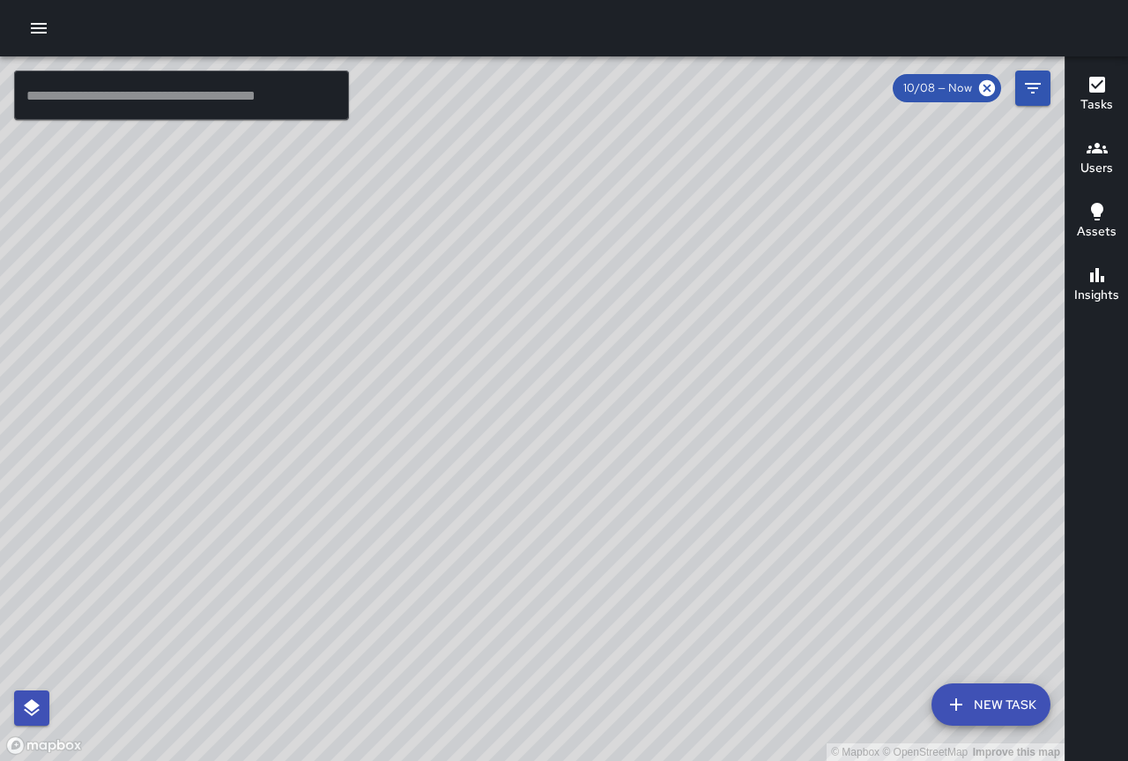
click at [179, 0] on div "© Mapbox © OpenStreetMap Improve this map ​ New Task 10/08 — Now Map Layers Tas…" at bounding box center [564, 380] width 1128 height 761
drag, startPoint x: 388, startPoint y: 336, endPoint x: 389, endPoint y: 316, distance: 19.4
click at [389, 316] on div "© Mapbox © OpenStreetMap Improve this map" at bounding box center [532, 408] width 1065 height 704
drag, startPoint x: 526, startPoint y: 398, endPoint x: 502, endPoint y: 208, distance: 192.0
click at [502, 208] on div "© Mapbox © OpenStreetMap Improve this map" at bounding box center [532, 408] width 1065 height 704
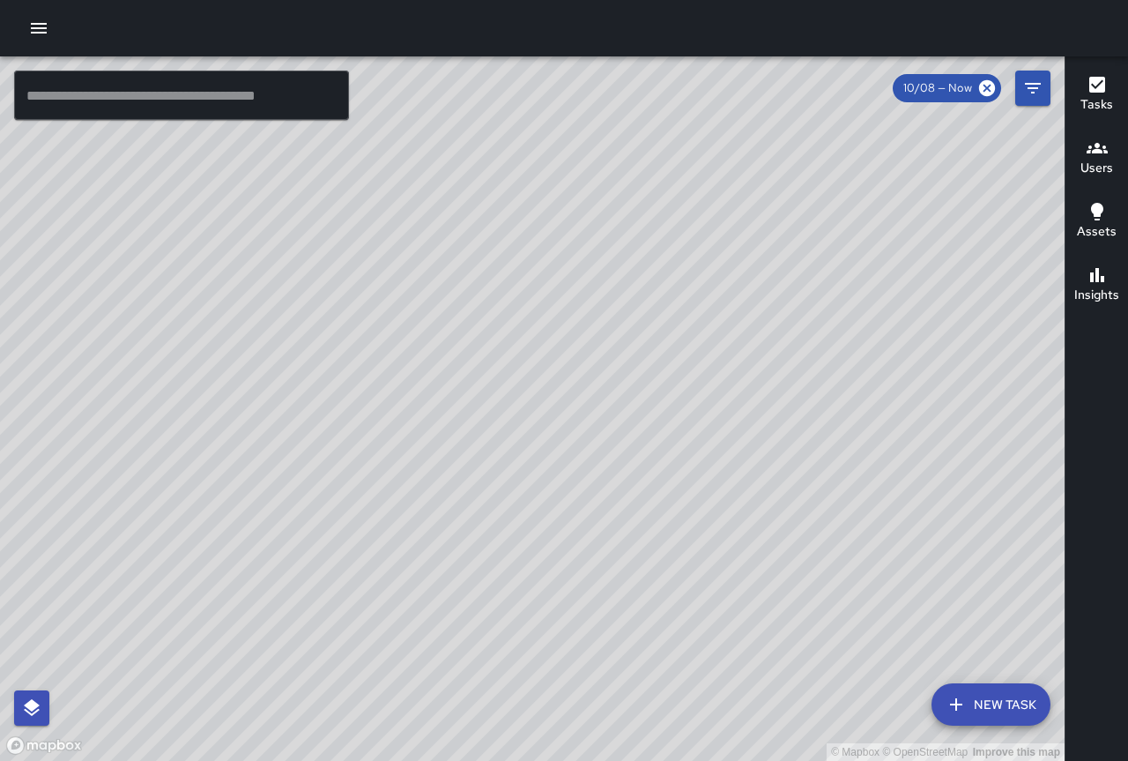
drag, startPoint x: 605, startPoint y: 420, endPoint x: 536, endPoint y: 315, distance: 125.4
click at [538, 309] on div "© Mapbox © OpenStreetMap Improve this map" at bounding box center [532, 408] width 1065 height 704
drag, startPoint x: 611, startPoint y: 654, endPoint x: 610, endPoint y: 730, distance: 75.8
click at [610, 730] on div "© Mapbox © OpenStreetMap Improve this map" at bounding box center [532, 408] width 1065 height 704
drag, startPoint x: 529, startPoint y: 500, endPoint x: 551, endPoint y: 549, distance: 54.1
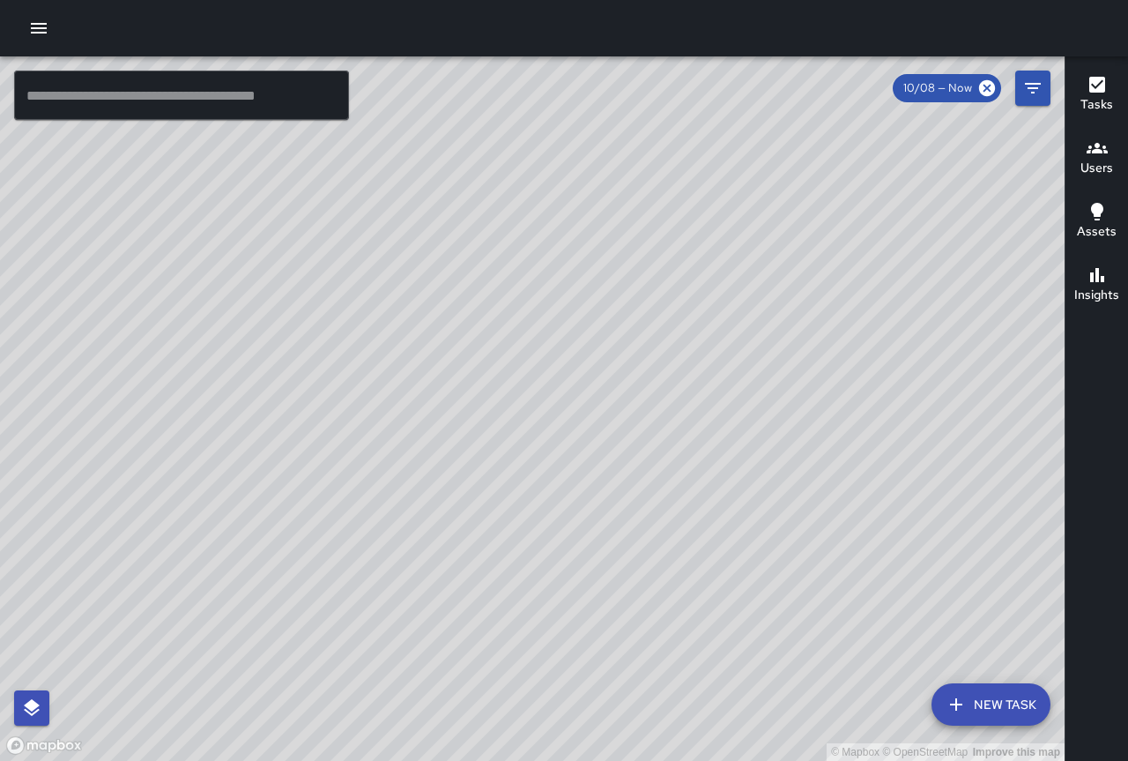
click at [549, 551] on div "© Mapbox © OpenStreetMap Improve this map" at bounding box center [532, 408] width 1065 height 704
drag, startPoint x: 537, startPoint y: 569, endPoint x: 489, endPoint y: 628, distance: 76.5
click at [489, 628] on div "© Mapbox © OpenStreetMap Improve this map" at bounding box center [532, 408] width 1065 height 704
drag, startPoint x: 363, startPoint y: 428, endPoint x: 539, endPoint y: 672, distance: 300.4
click at [539, 672] on div "© Mapbox © OpenStreetMap Improve this map" at bounding box center [532, 408] width 1065 height 704
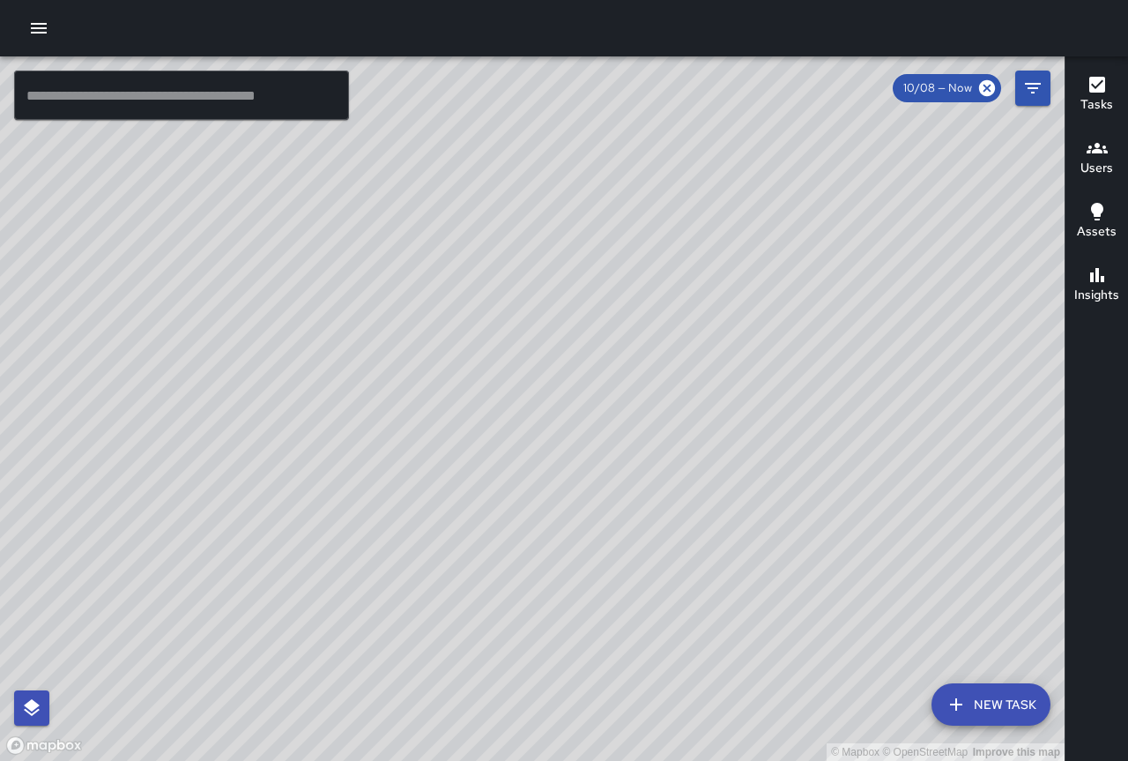
click at [567, 533] on div "© Mapbox © OpenStreetMap Improve this map" at bounding box center [532, 408] width 1065 height 704
